Goal: Task Accomplishment & Management: Use online tool/utility

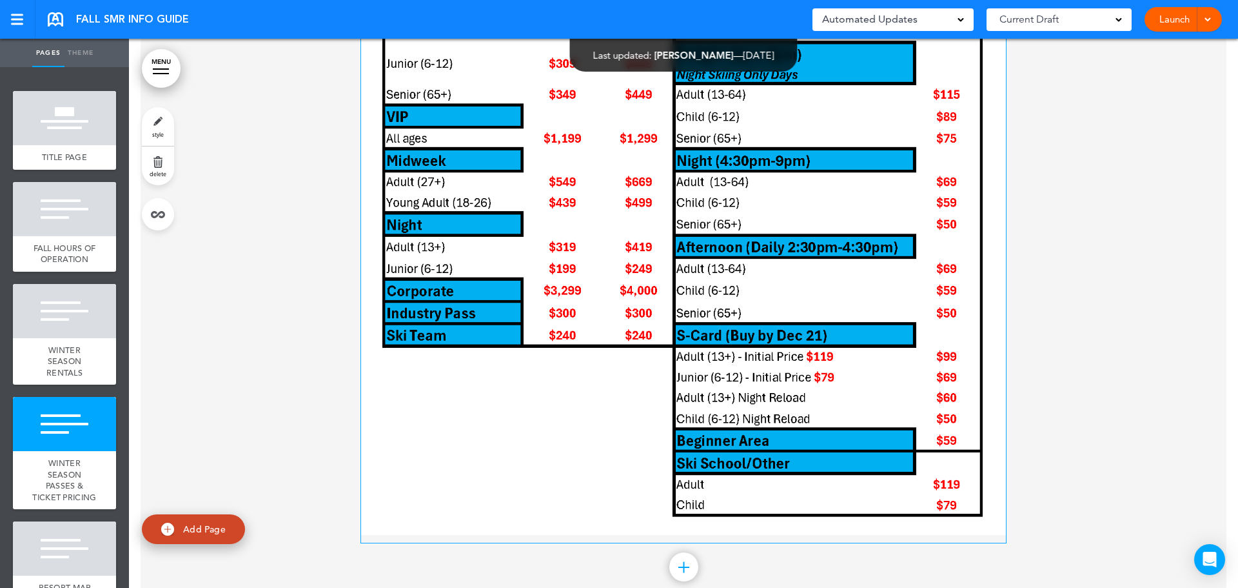
scroll to position [1483, 0]
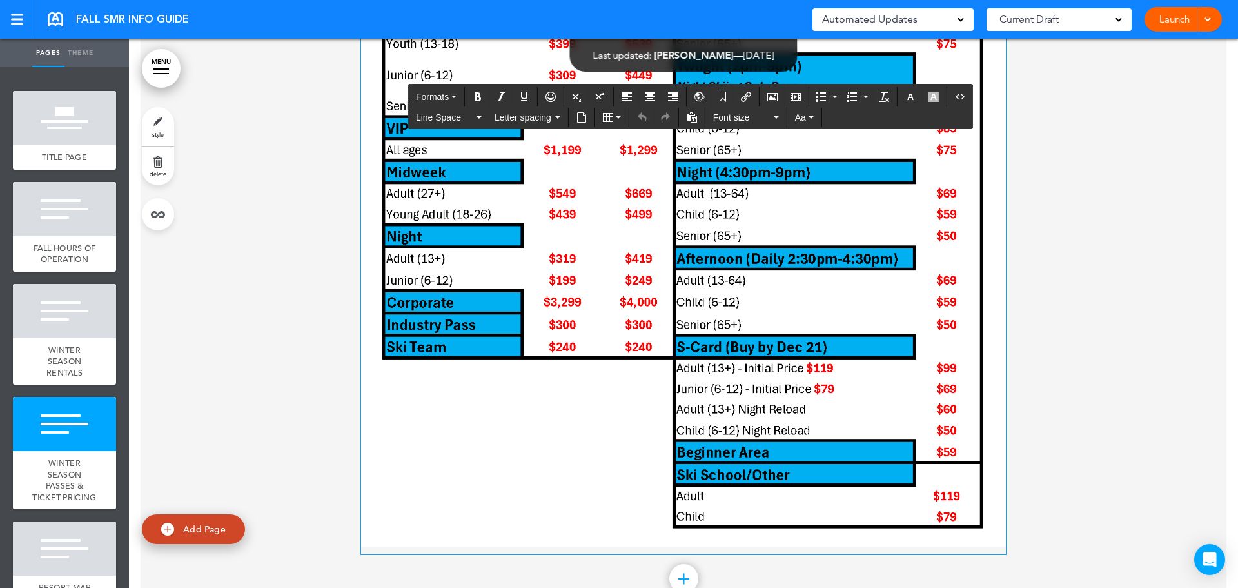
click at [625, 206] on img at bounding box center [683, 234] width 645 height 623
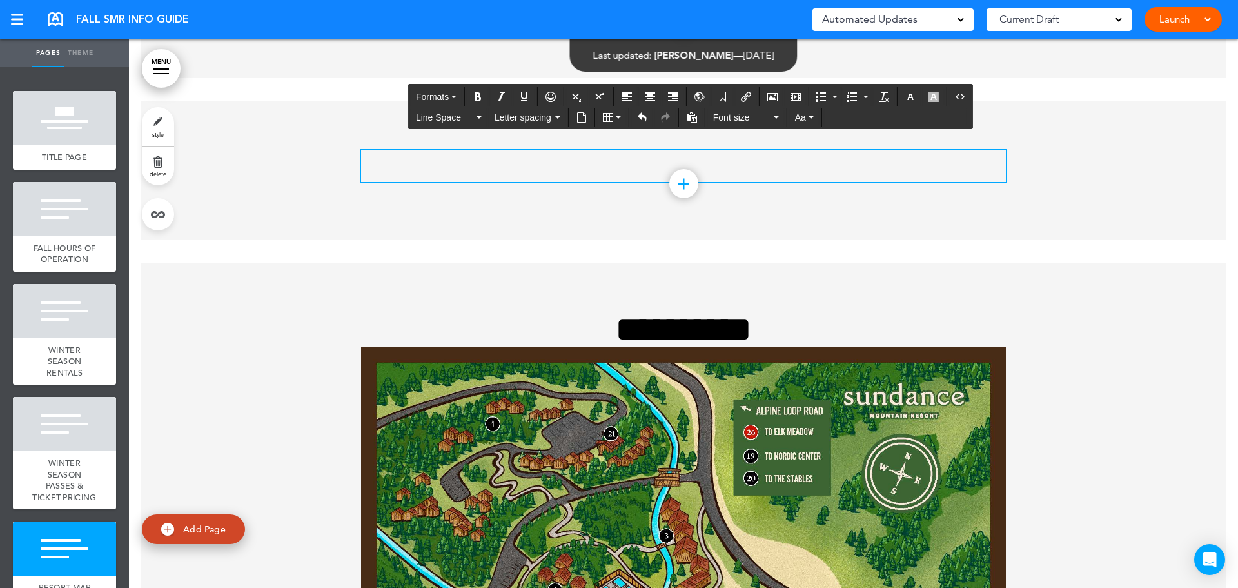
scroll to position [1226, 0]
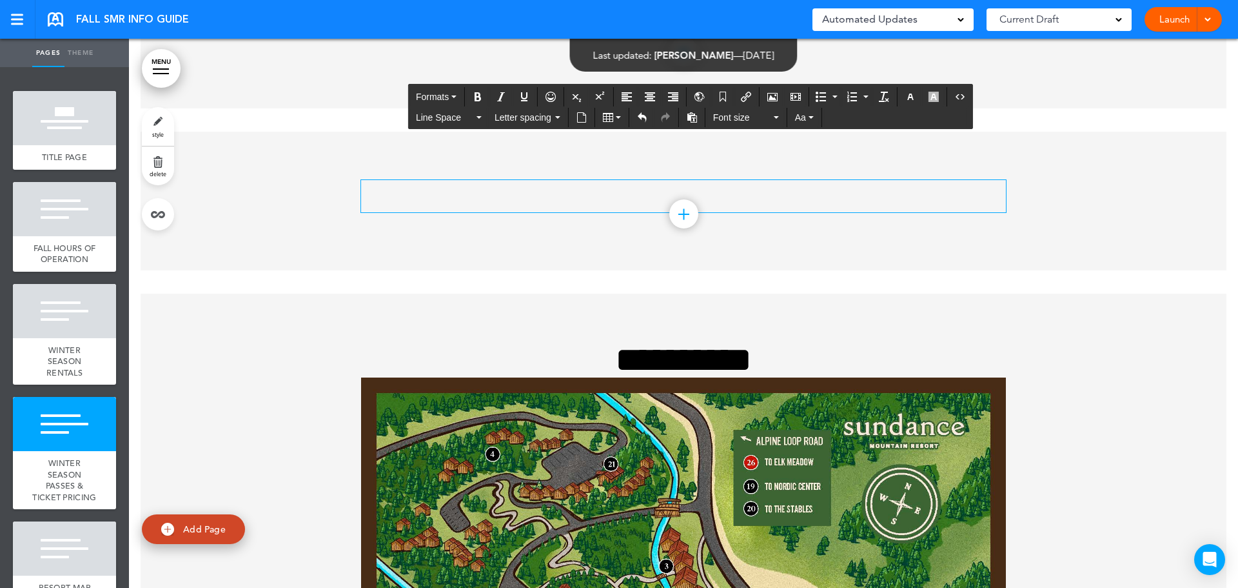
click at [499, 191] on p at bounding box center [683, 191] width 645 height 23
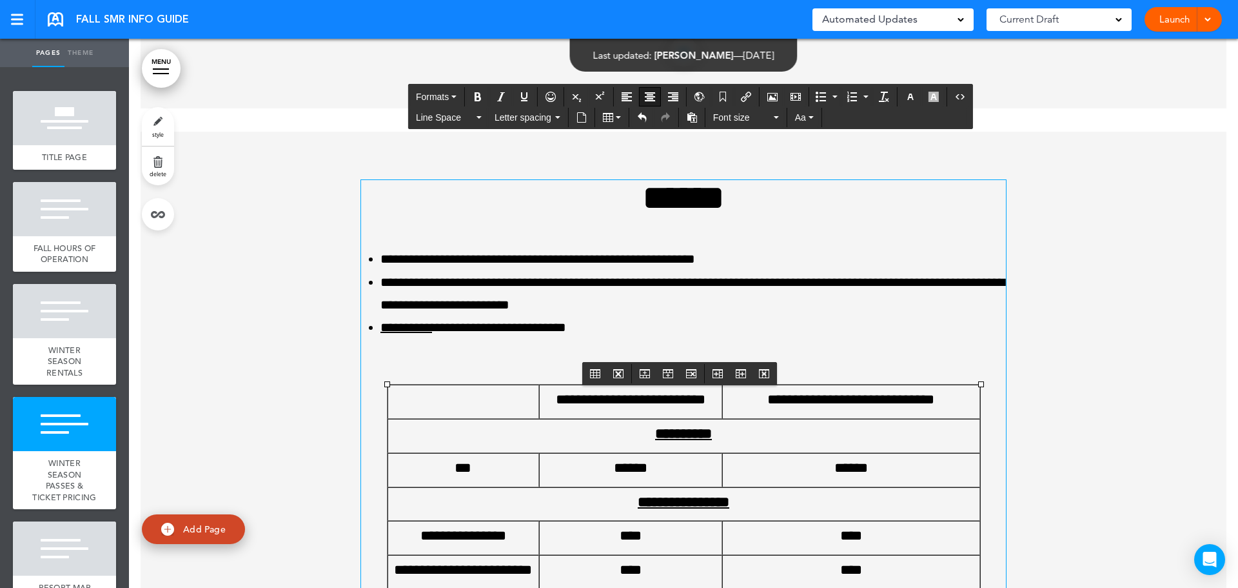
click at [624, 202] on h1 "******" at bounding box center [683, 197] width 645 height 35
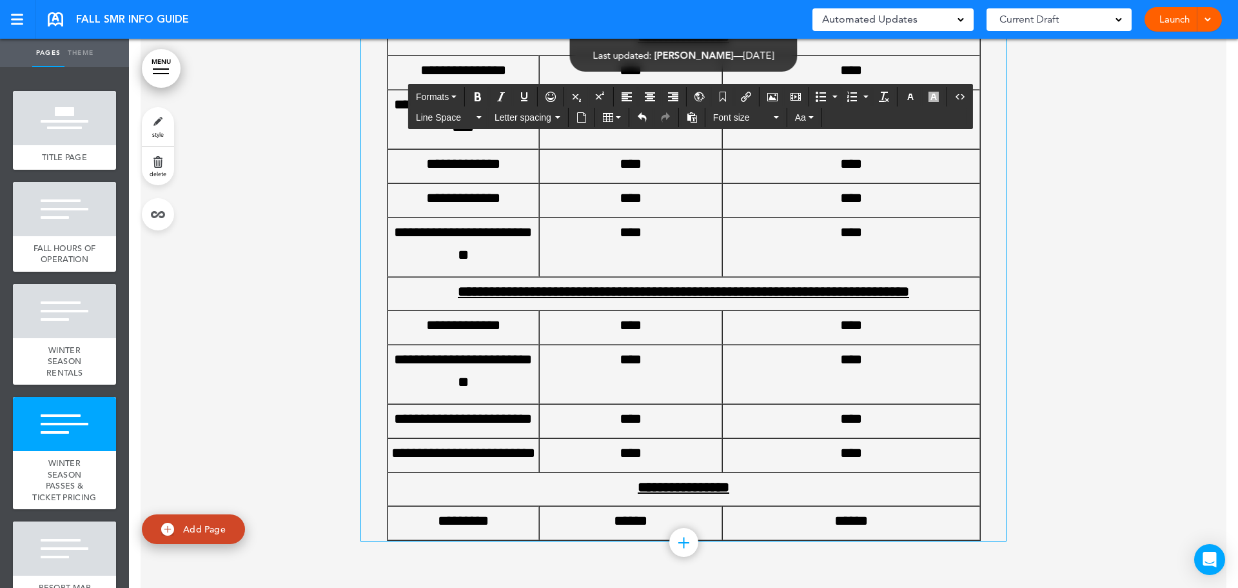
scroll to position [1871, 0]
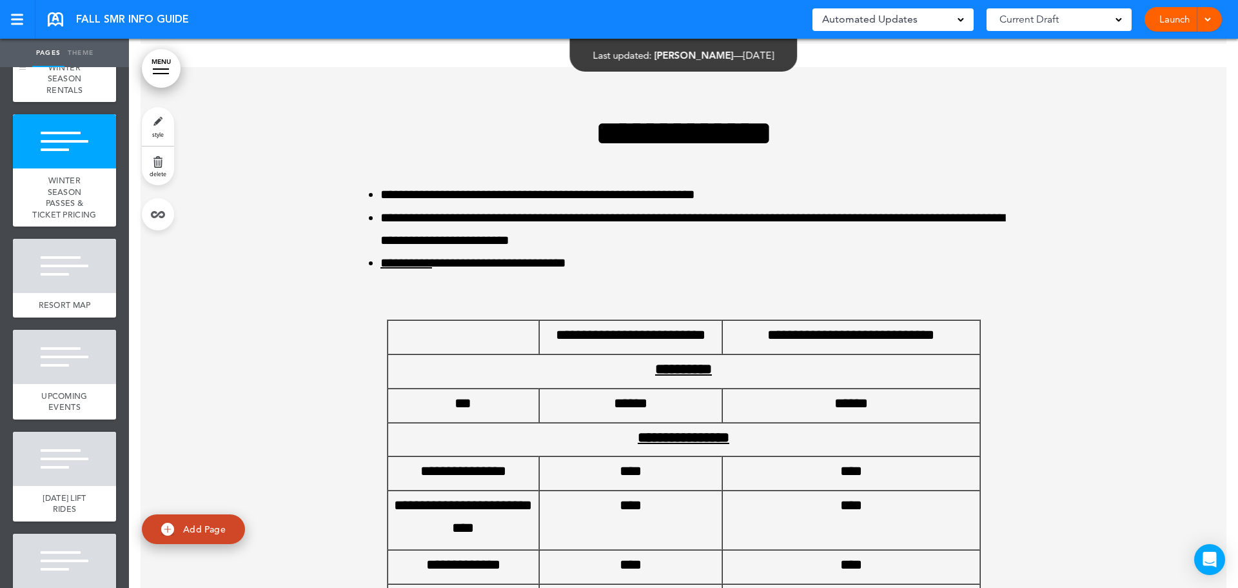
scroll to position [322, 0]
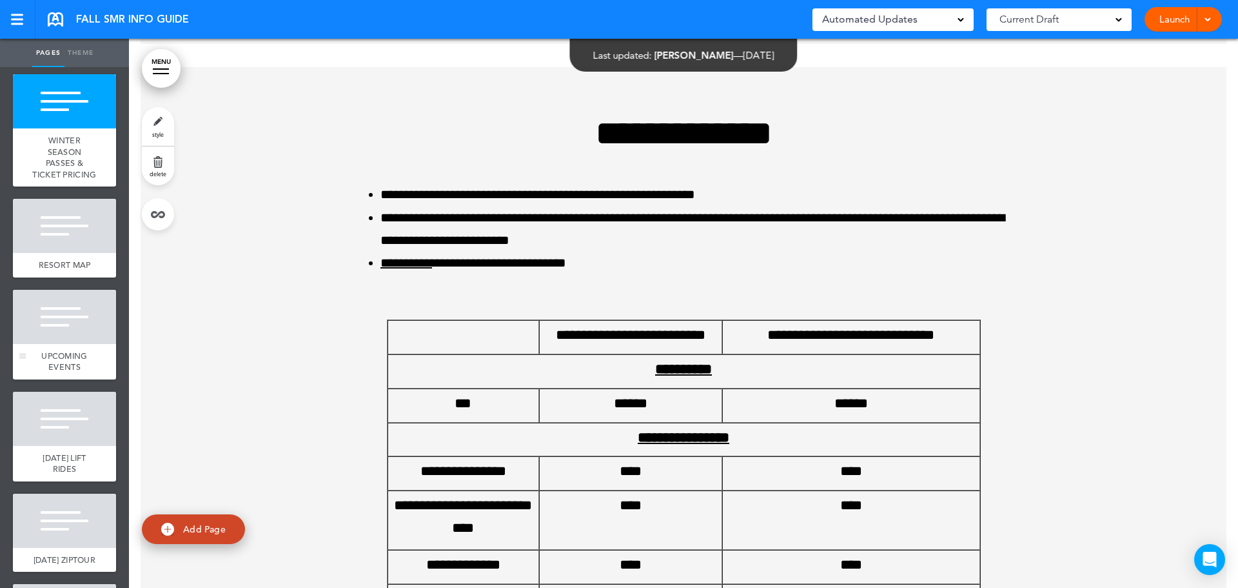
click at [41, 330] on div at bounding box center [64, 317] width 103 height 54
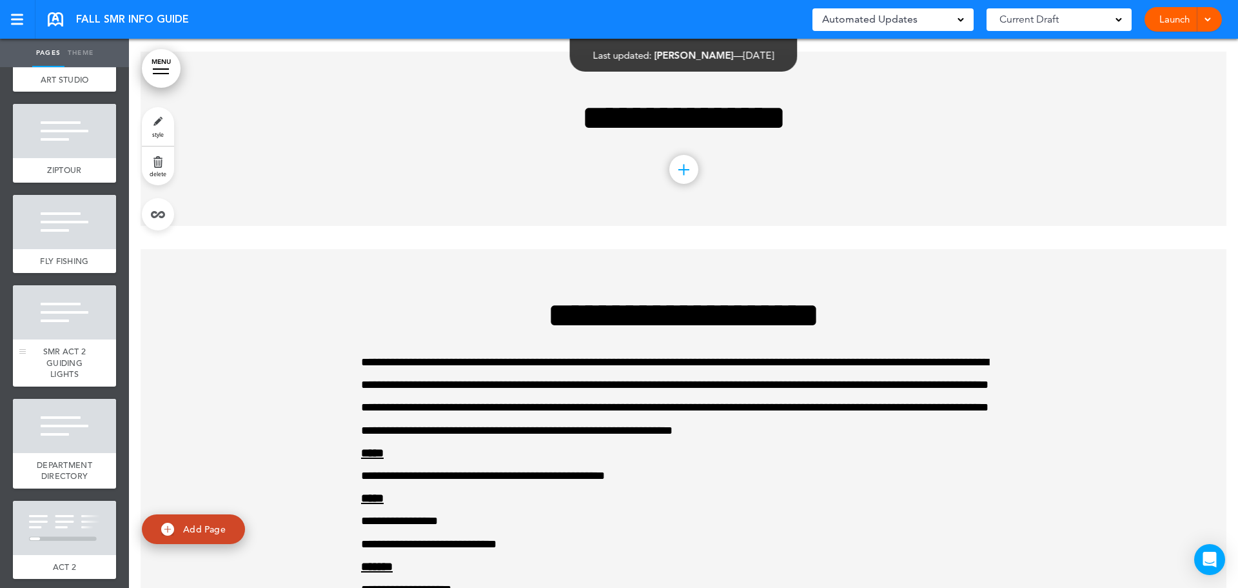
scroll to position [1125, 0]
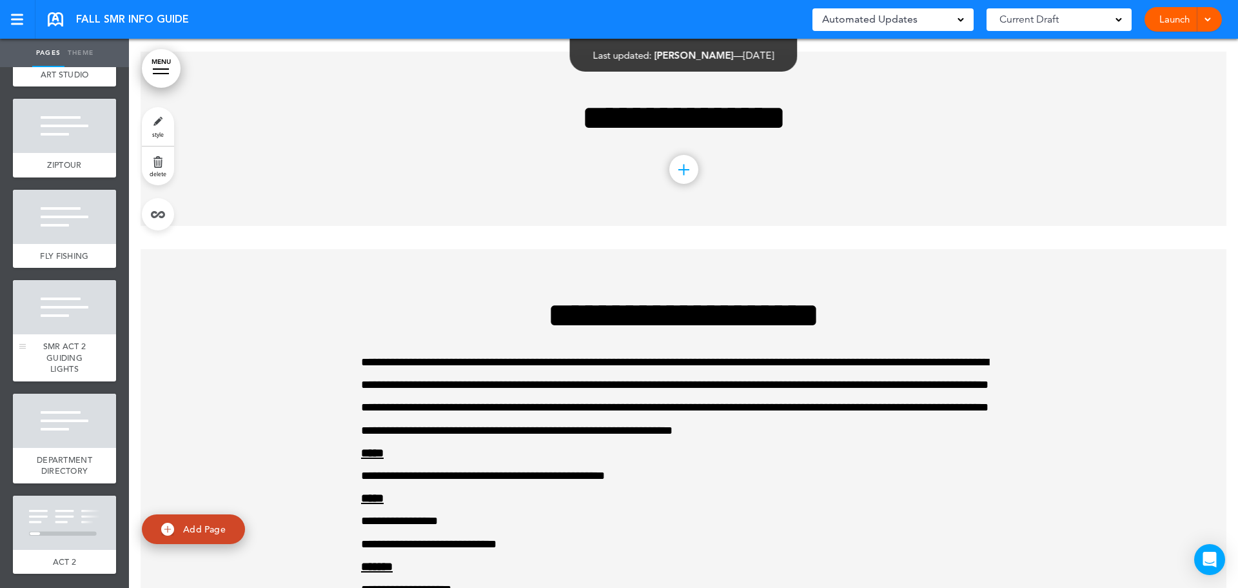
click at [43, 328] on div at bounding box center [64, 307] width 103 height 54
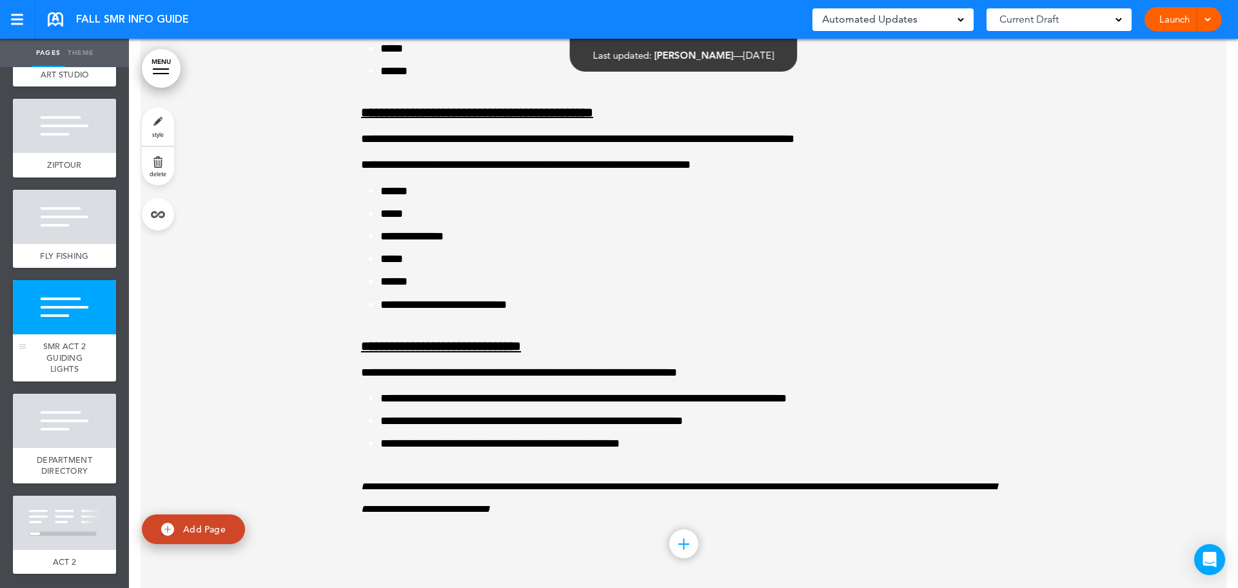
scroll to position [11284, 0]
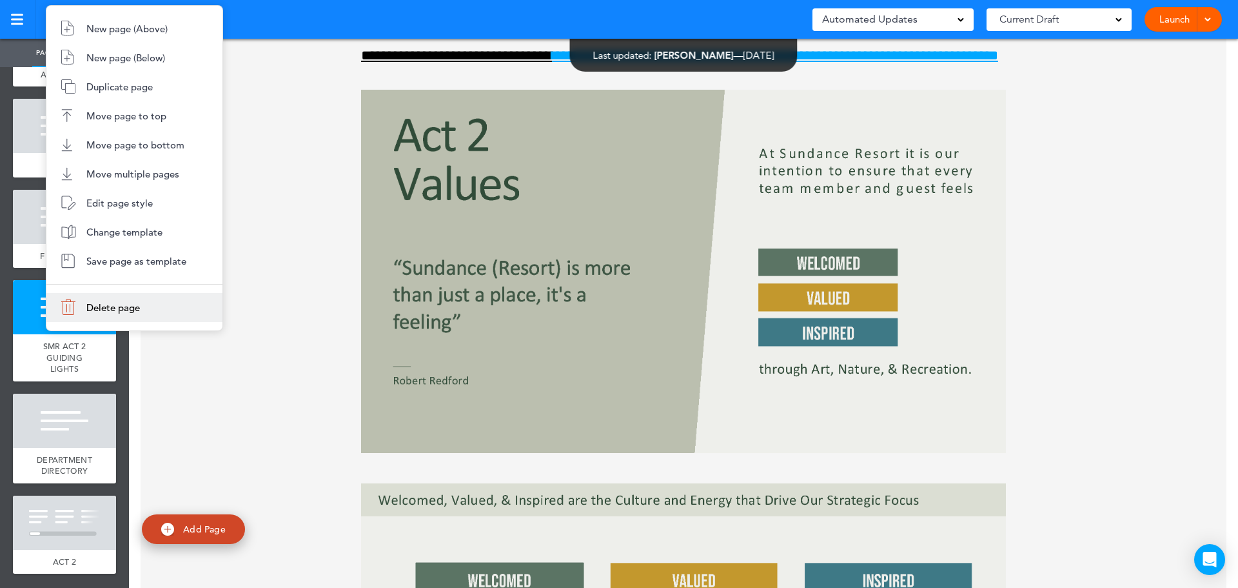
click at [79, 317] on li "Delete page" at bounding box center [134, 307] width 176 height 29
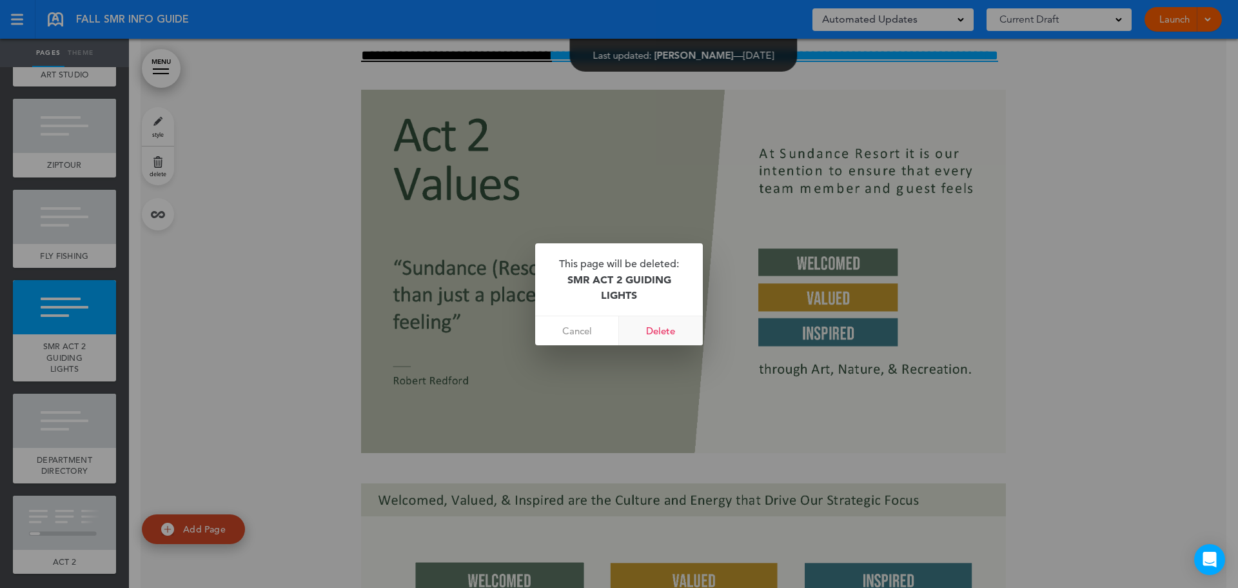
click at [648, 335] on link "Delete" at bounding box center [661, 330] width 84 height 29
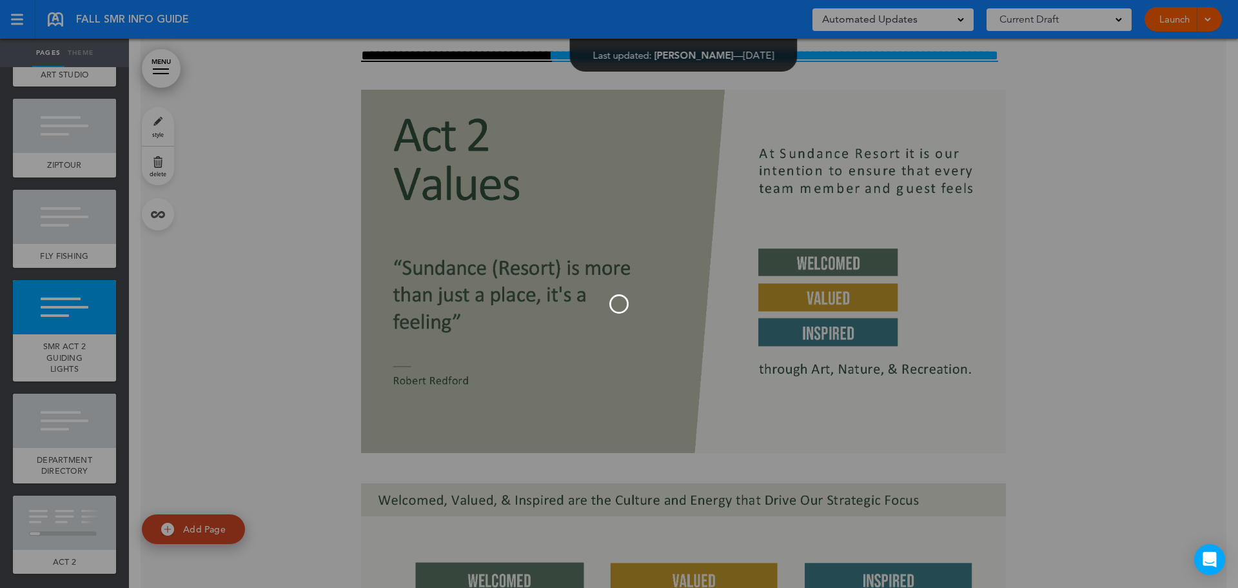
scroll to position [1011, 0]
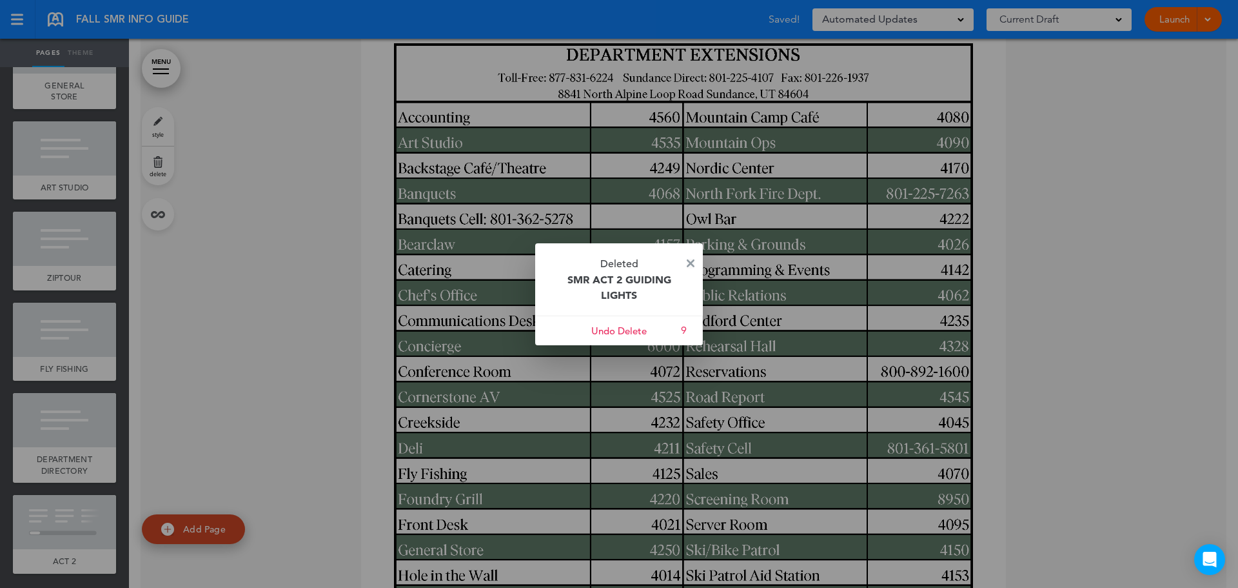
click at [691, 265] on img at bounding box center [691, 263] width 8 height 8
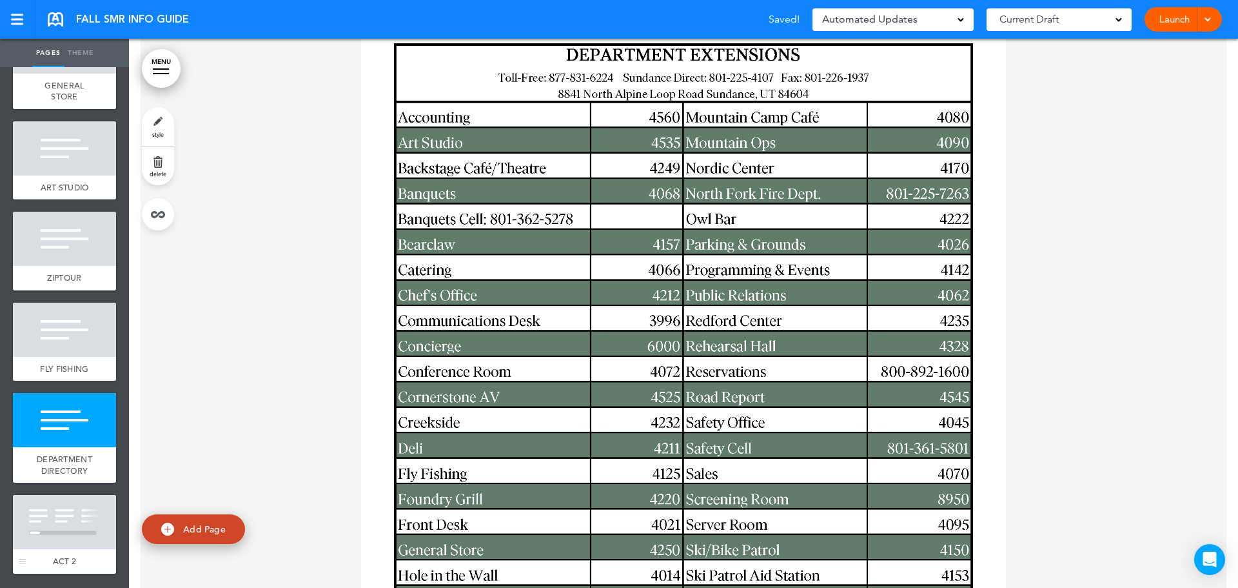
click at [69, 512] on div at bounding box center [64, 522] width 103 height 54
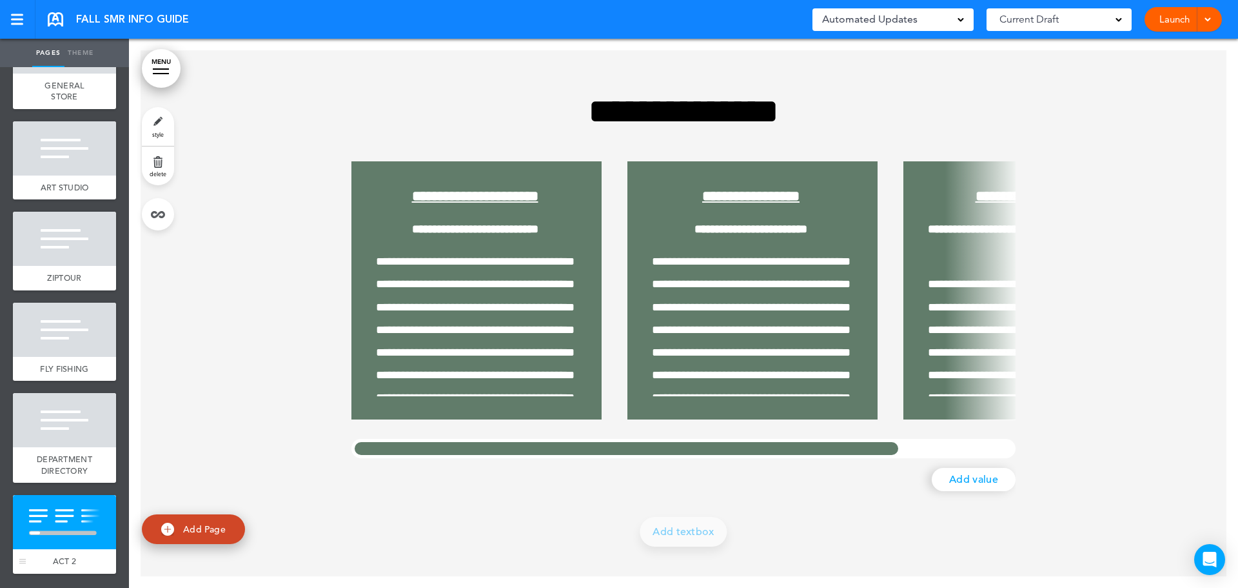
scroll to position [12313, 0]
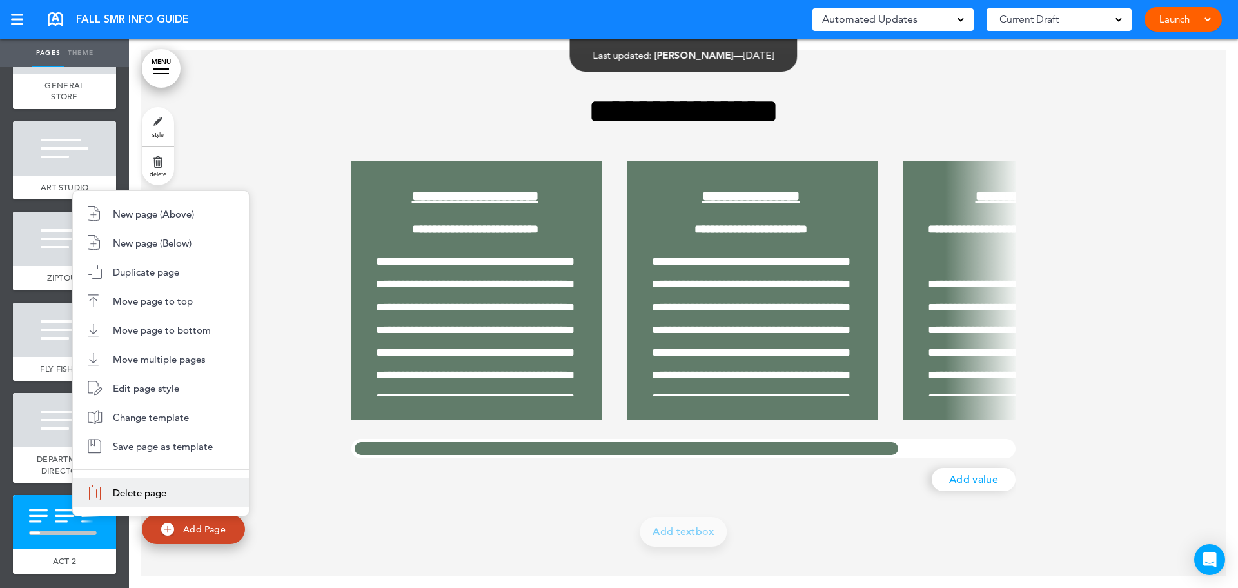
click at [105, 482] on li "Delete page" at bounding box center [161, 492] width 176 height 29
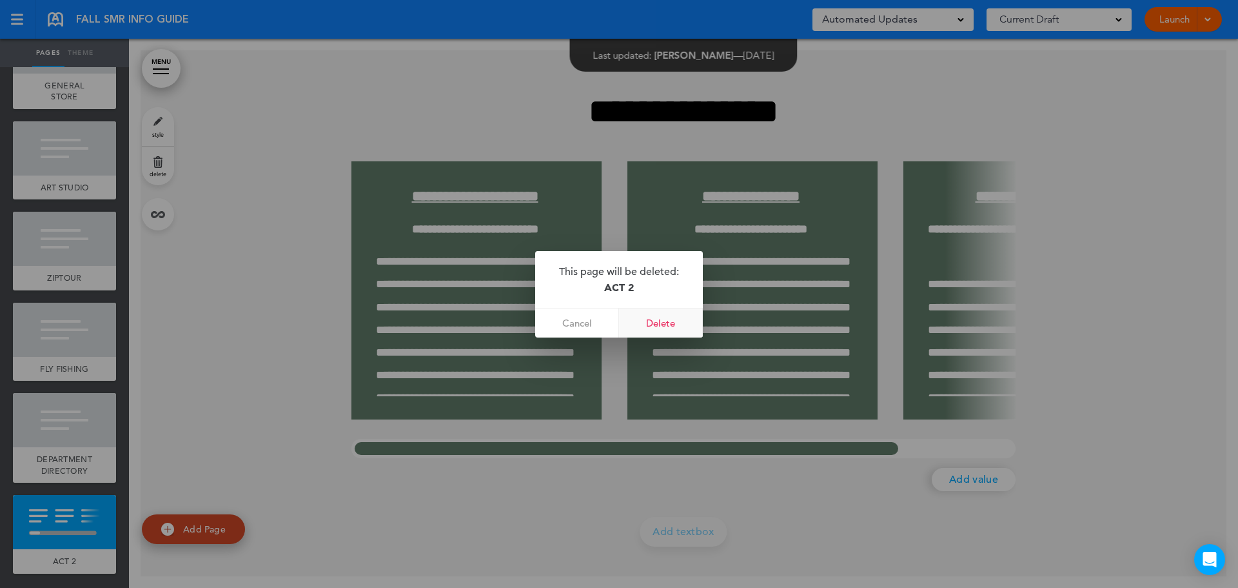
click at [675, 322] on link "Delete" at bounding box center [661, 322] width 84 height 29
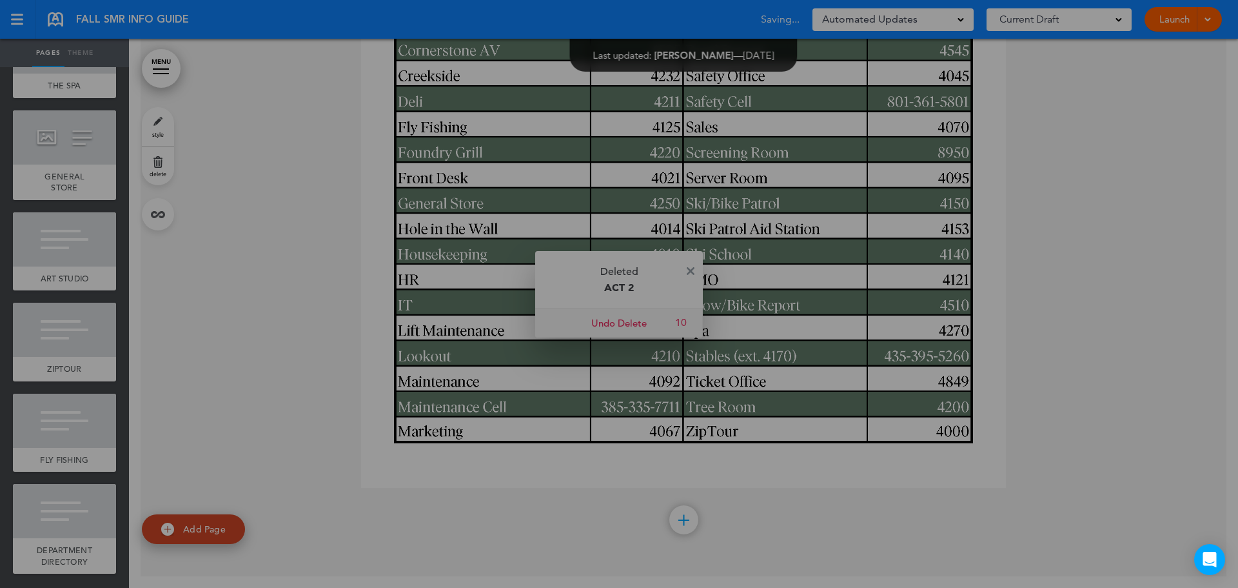
scroll to position [921, 0]
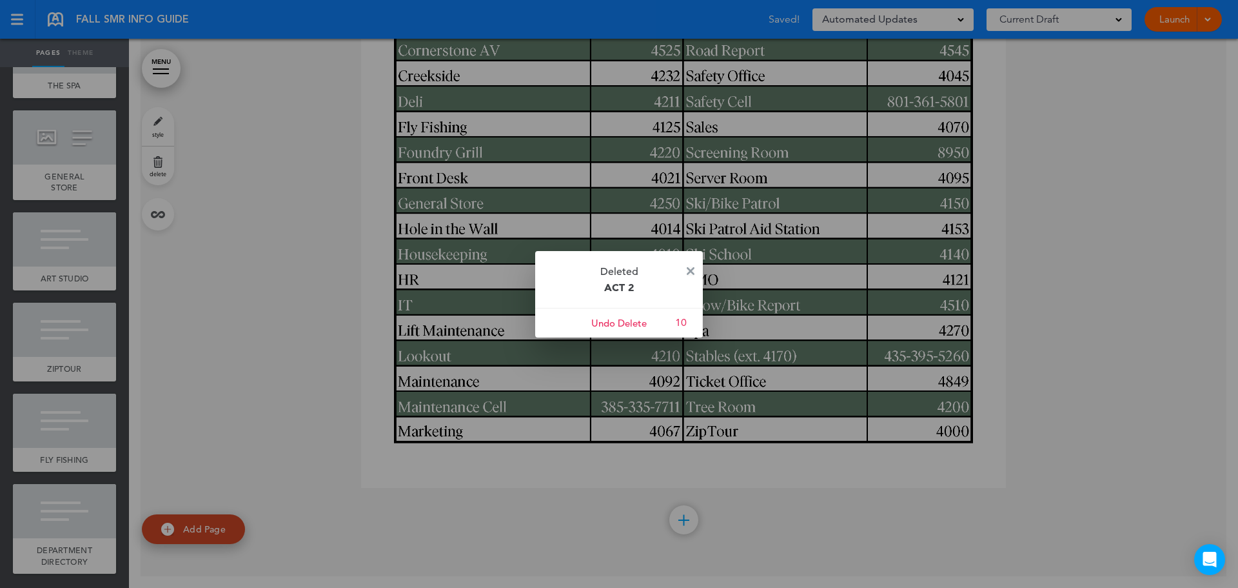
click at [689, 270] on img at bounding box center [691, 271] width 8 height 8
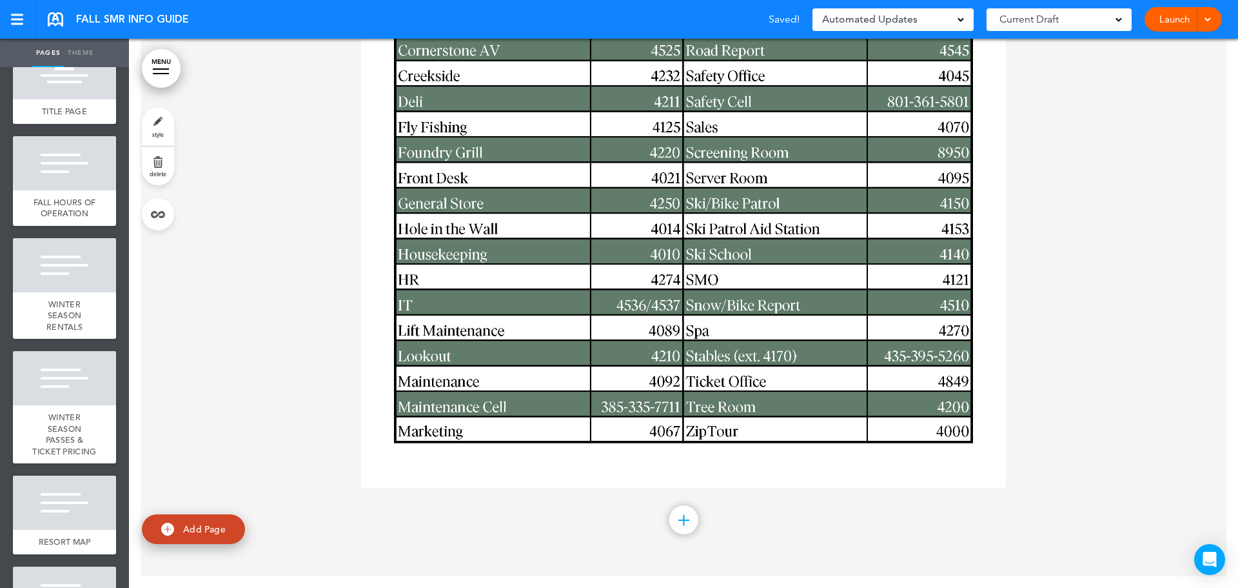
scroll to position [0, 0]
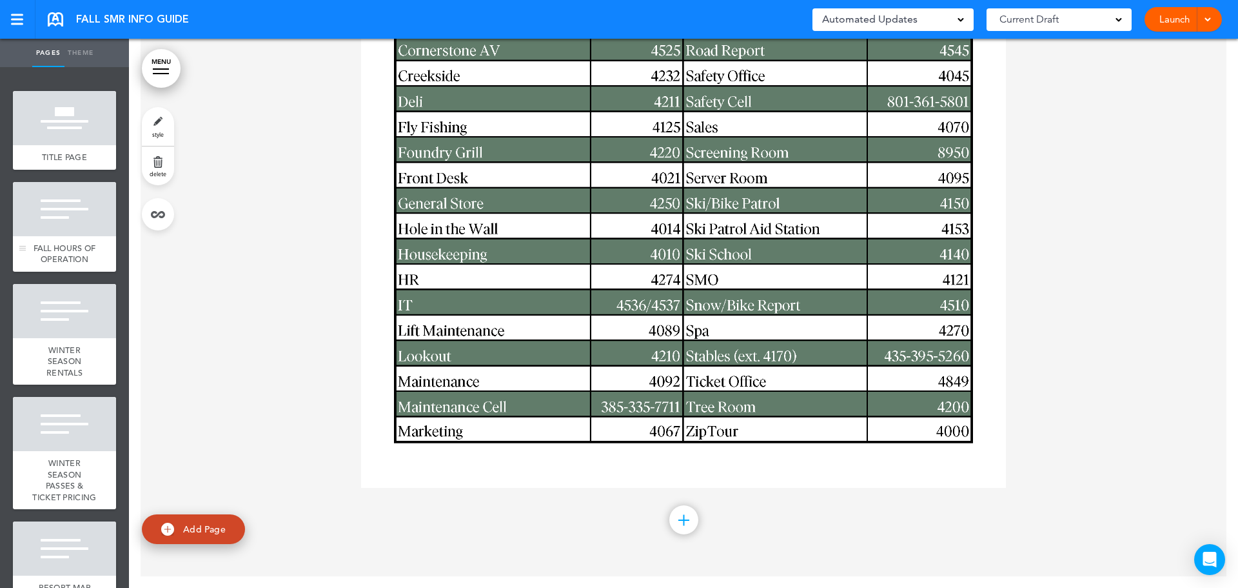
click at [41, 211] on div at bounding box center [64, 209] width 103 height 54
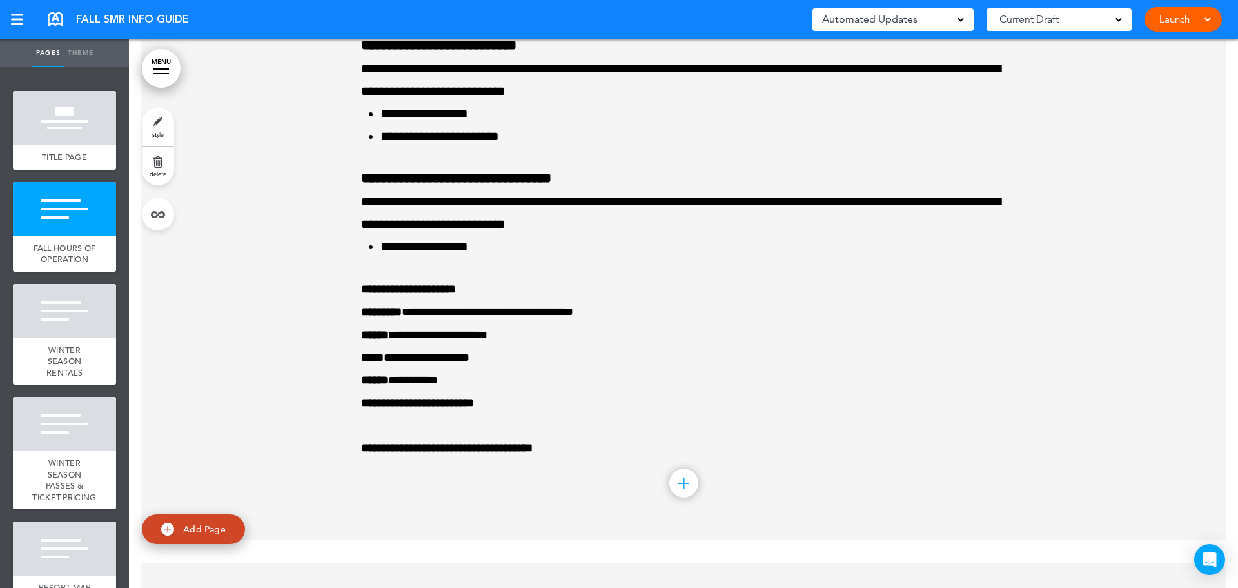
scroll to position [252, 0]
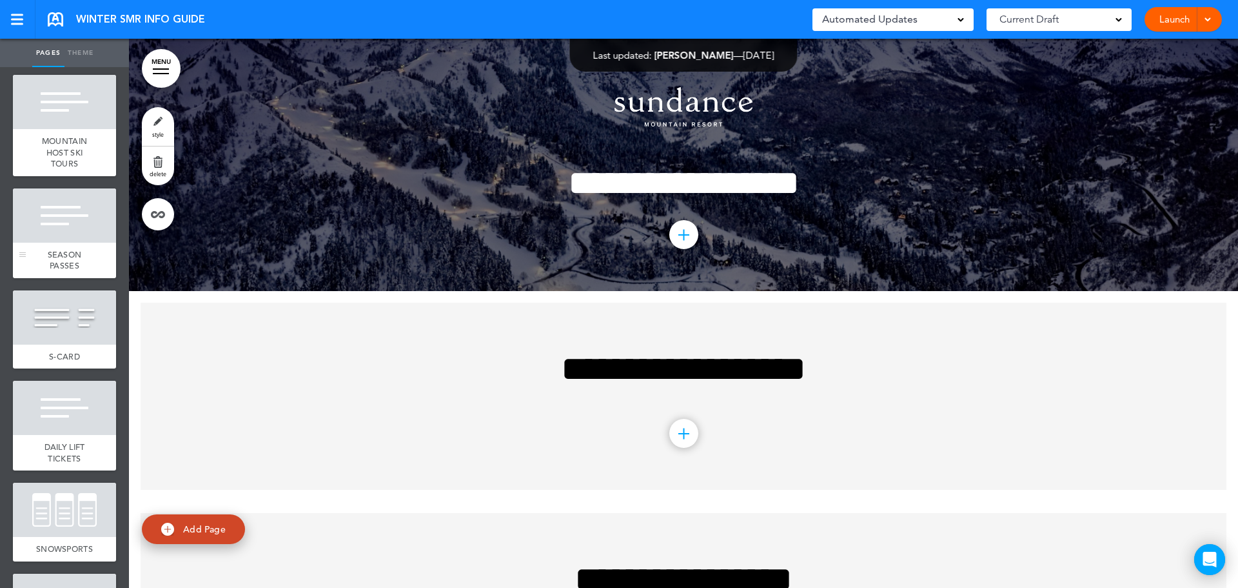
scroll to position [580, 0]
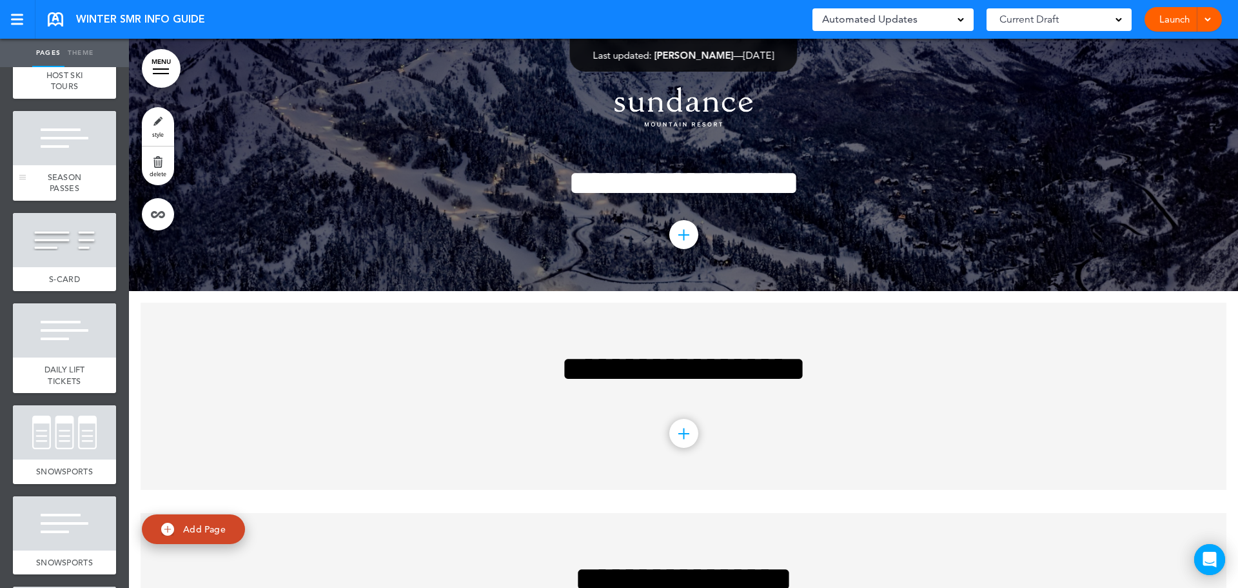
click at [43, 201] on div "SEASON PASSES" at bounding box center [64, 182] width 103 height 35
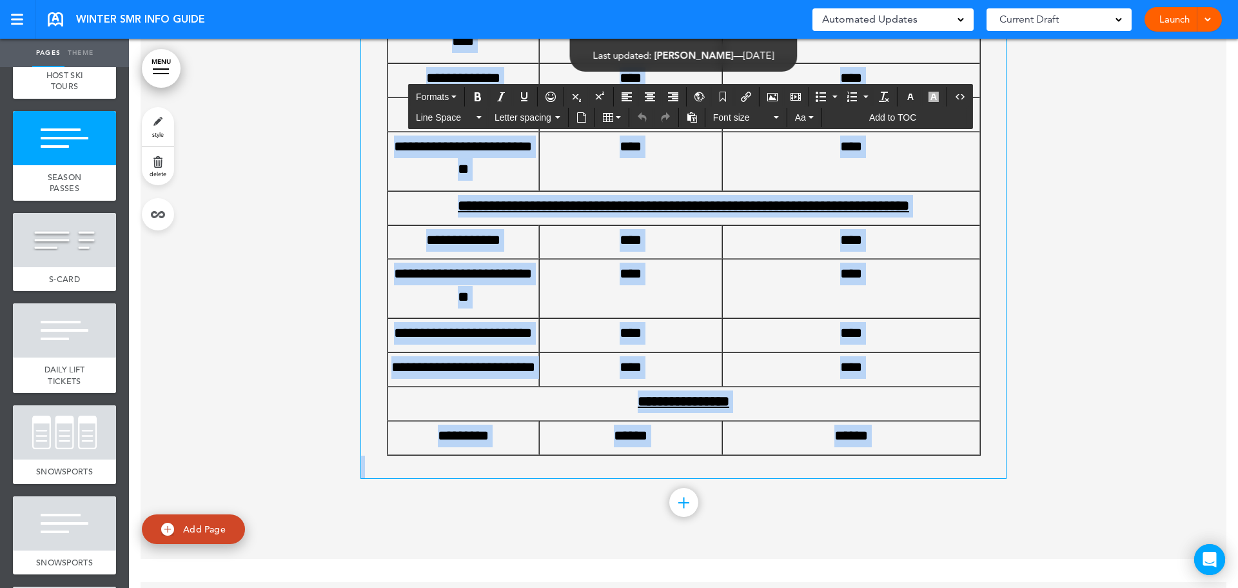
scroll to position [3742, 0]
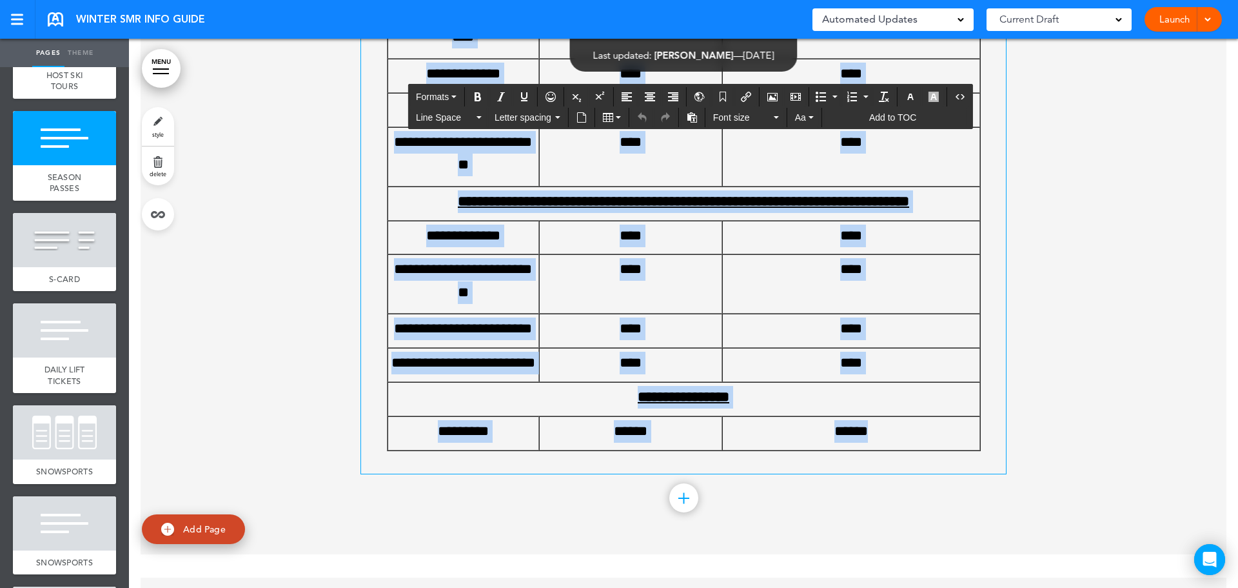
drag, startPoint x: 461, startPoint y: 117, endPoint x: 966, endPoint y: 433, distance: 594.9
click at [966, 433] on div "**********" at bounding box center [683, 49] width 645 height 848
copy div "**********"
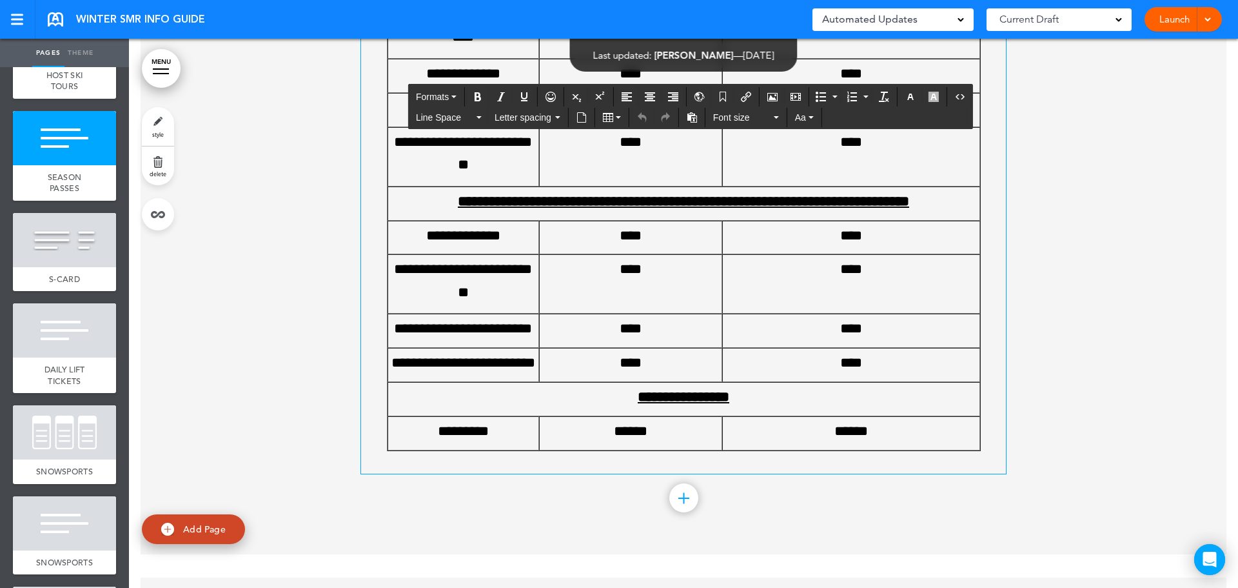
click at [993, 413] on div "**********" at bounding box center [683, 140] width 645 height 622
click at [83, 357] on div at bounding box center [64, 330] width 103 height 54
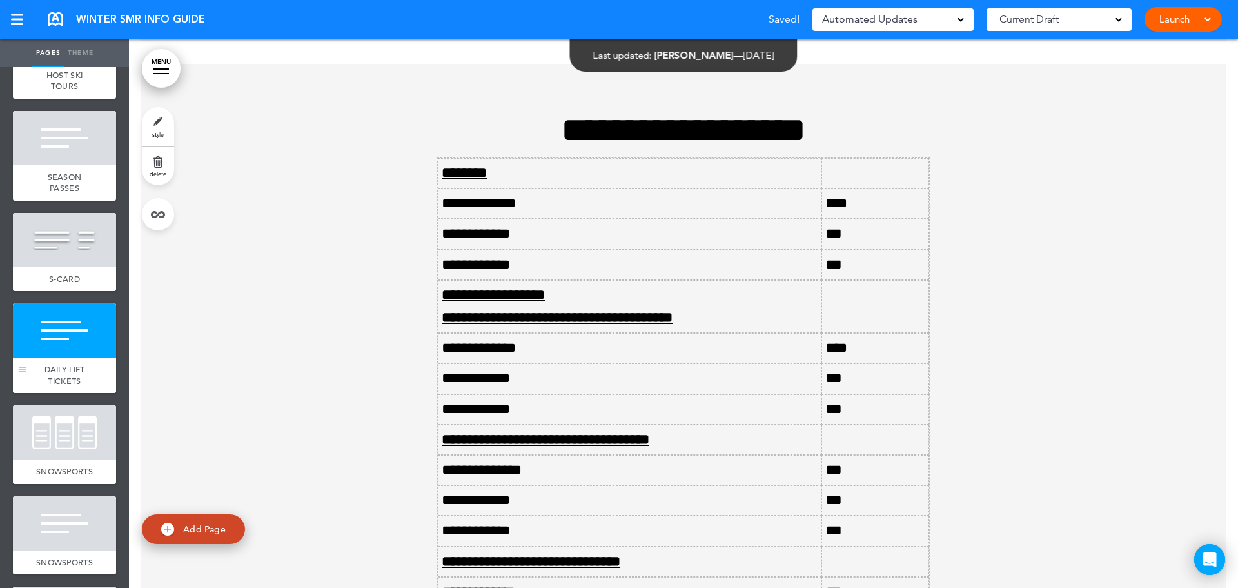
scroll to position [5034, 0]
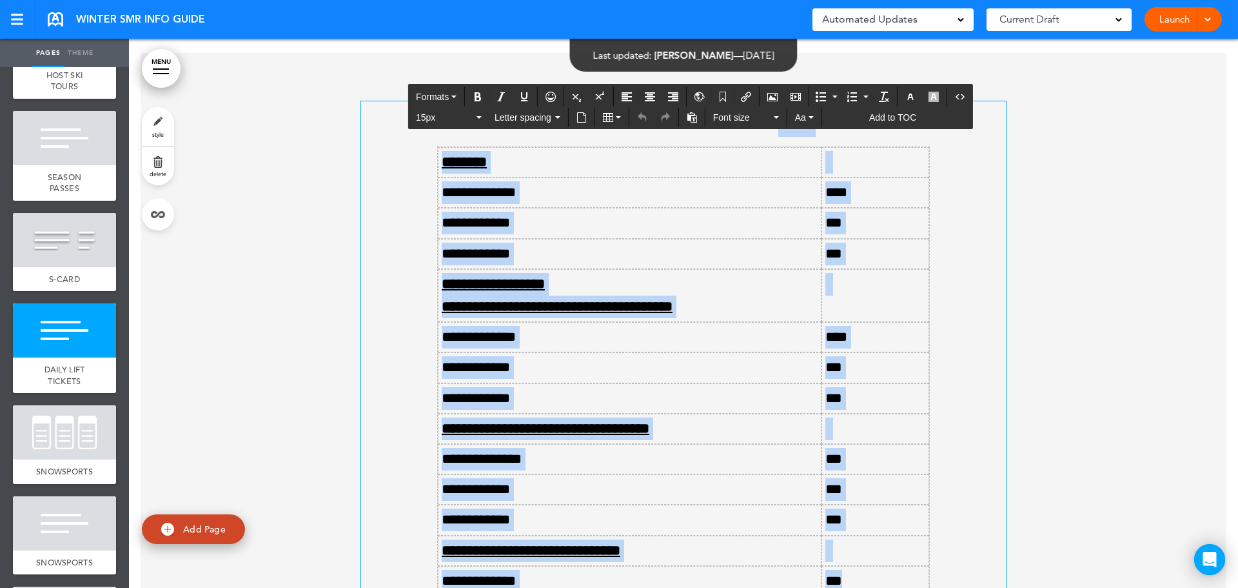
drag, startPoint x: 513, startPoint y: 112, endPoint x: 899, endPoint y: 579, distance: 605.6
click at [899, 579] on div "**********" at bounding box center [683, 428] width 645 height 655
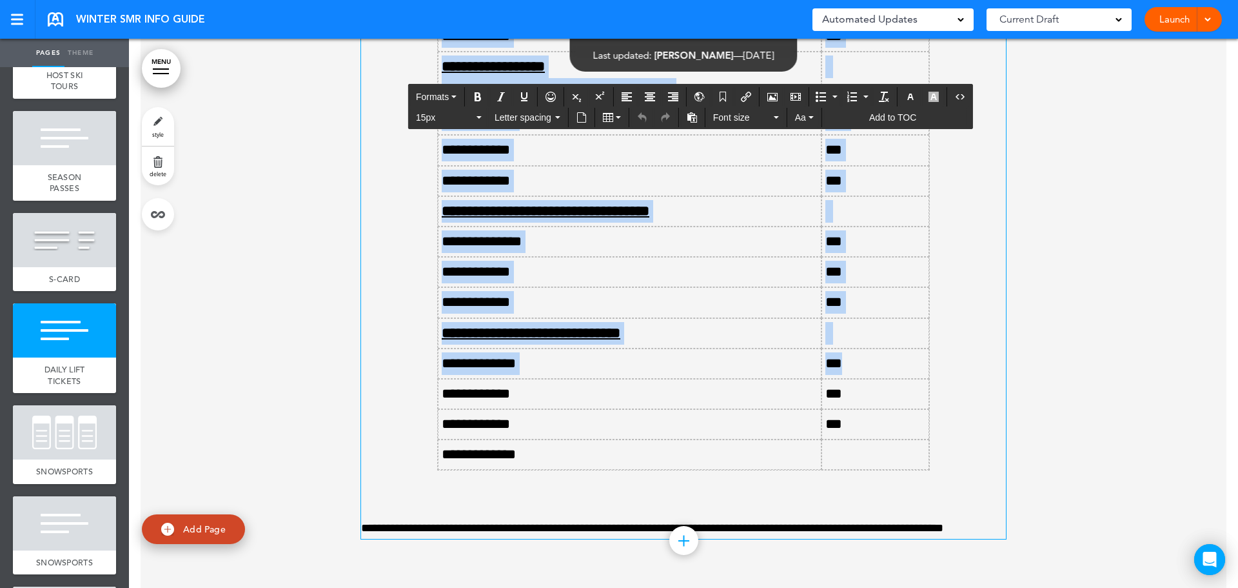
scroll to position [5292, 0]
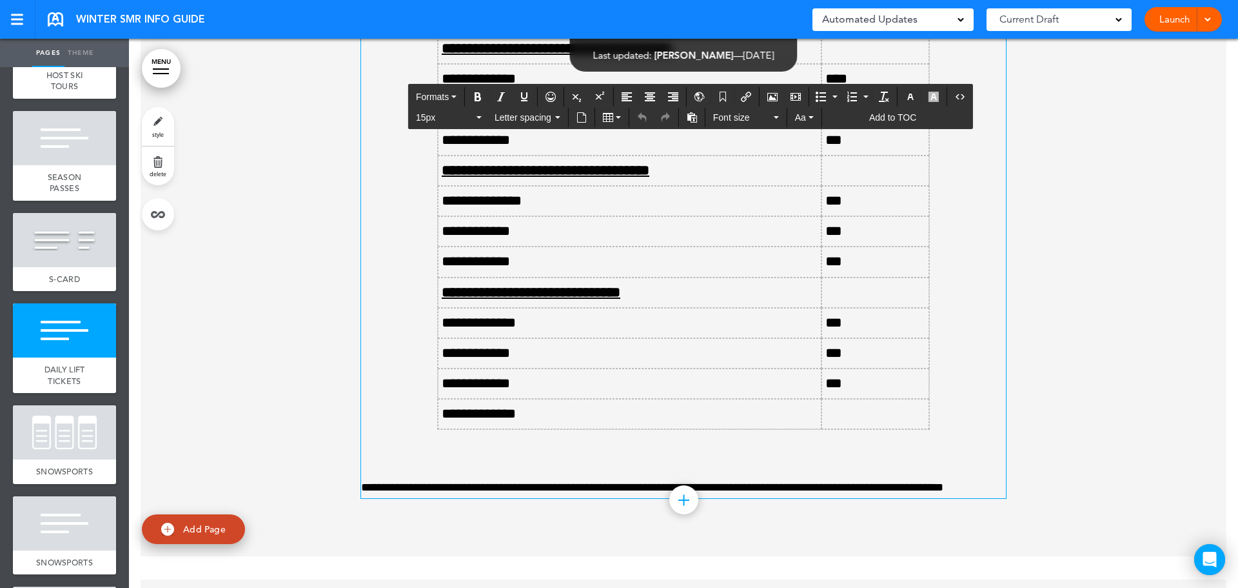
click at [946, 383] on div "**********" at bounding box center [683, 158] width 645 height 541
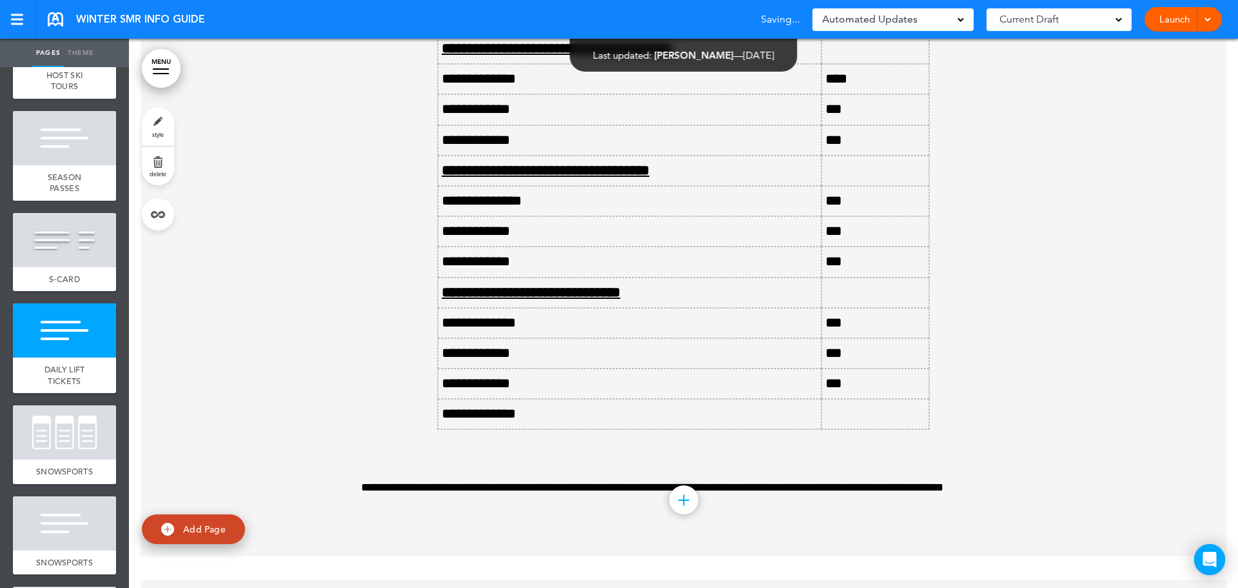
click at [1069, 356] on div at bounding box center [684, 175] width 1086 height 761
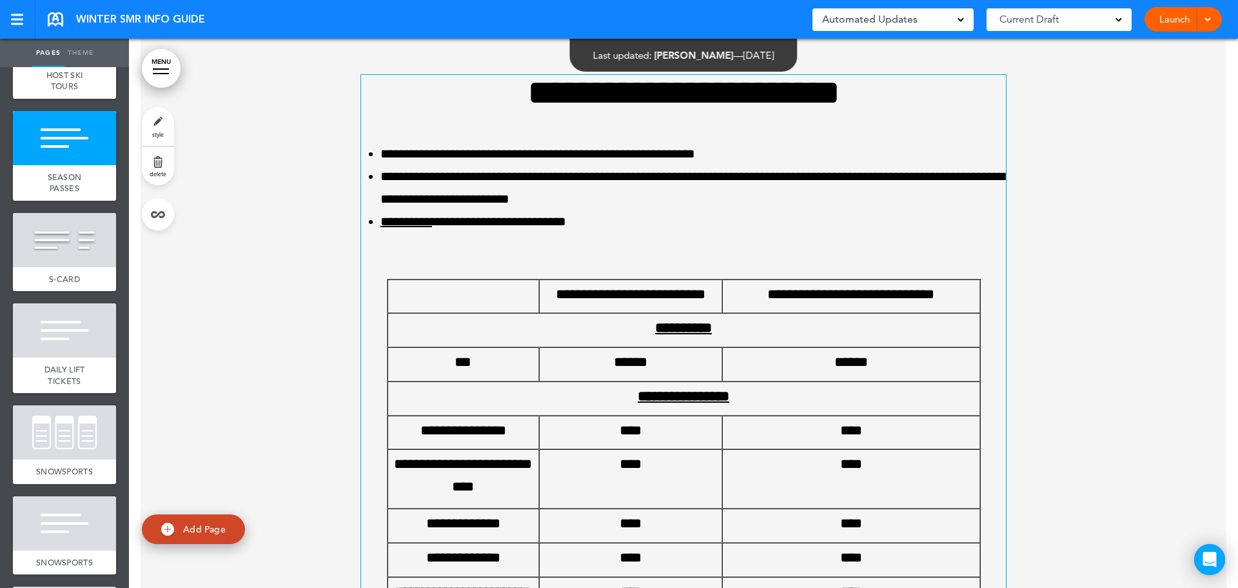
scroll to position [3164, 0]
